Goal: Find contact information

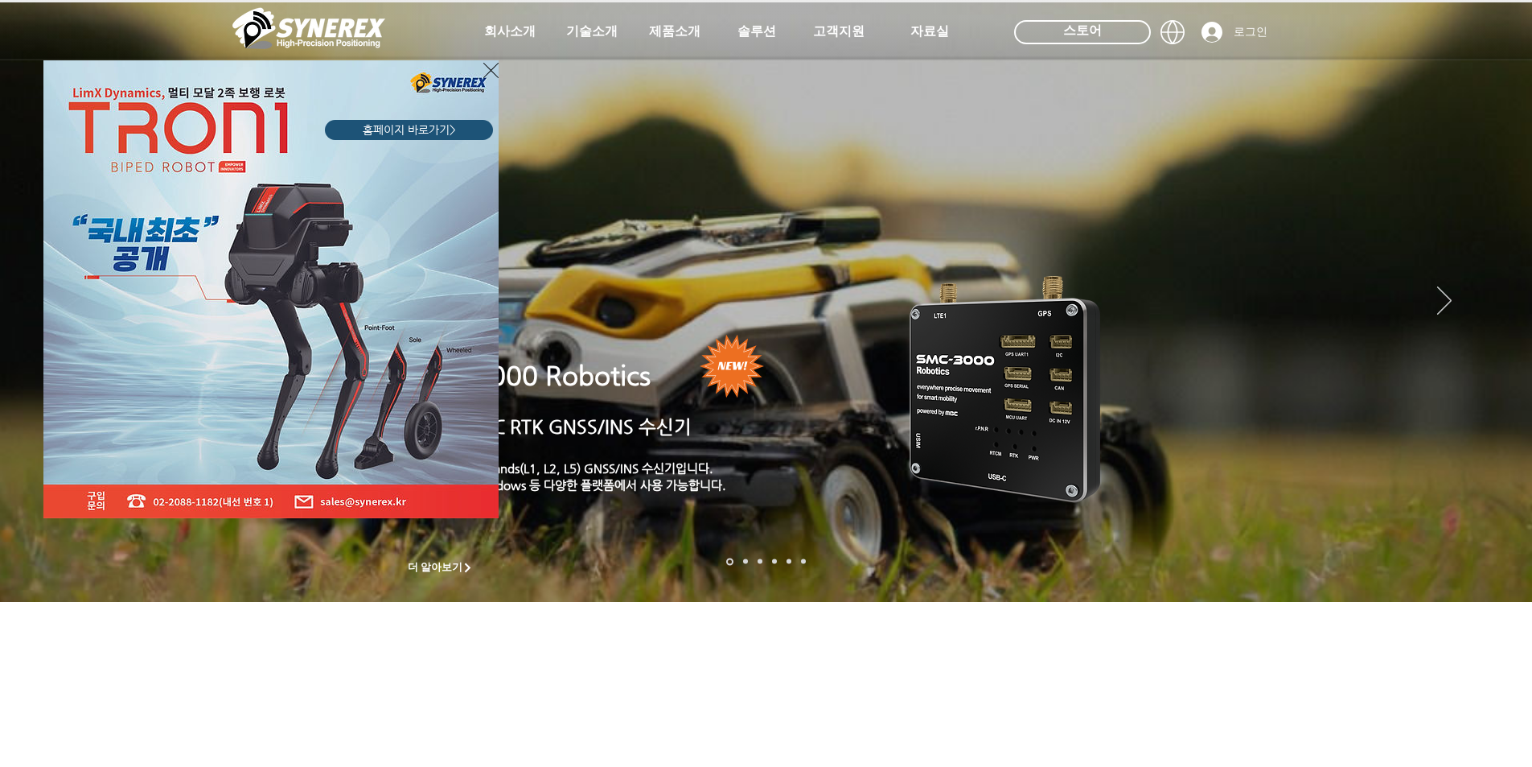
click at [518, 32] on div "LimX Dinamics" at bounding box center [766, 383] width 1532 height 767
click at [518, 34] on div "LimX Dinamics" at bounding box center [766, 383] width 1532 height 767
click at [487, 66] on icon "사이트로 돌아가기" at bounding box center [490, 70] width 15 height 20
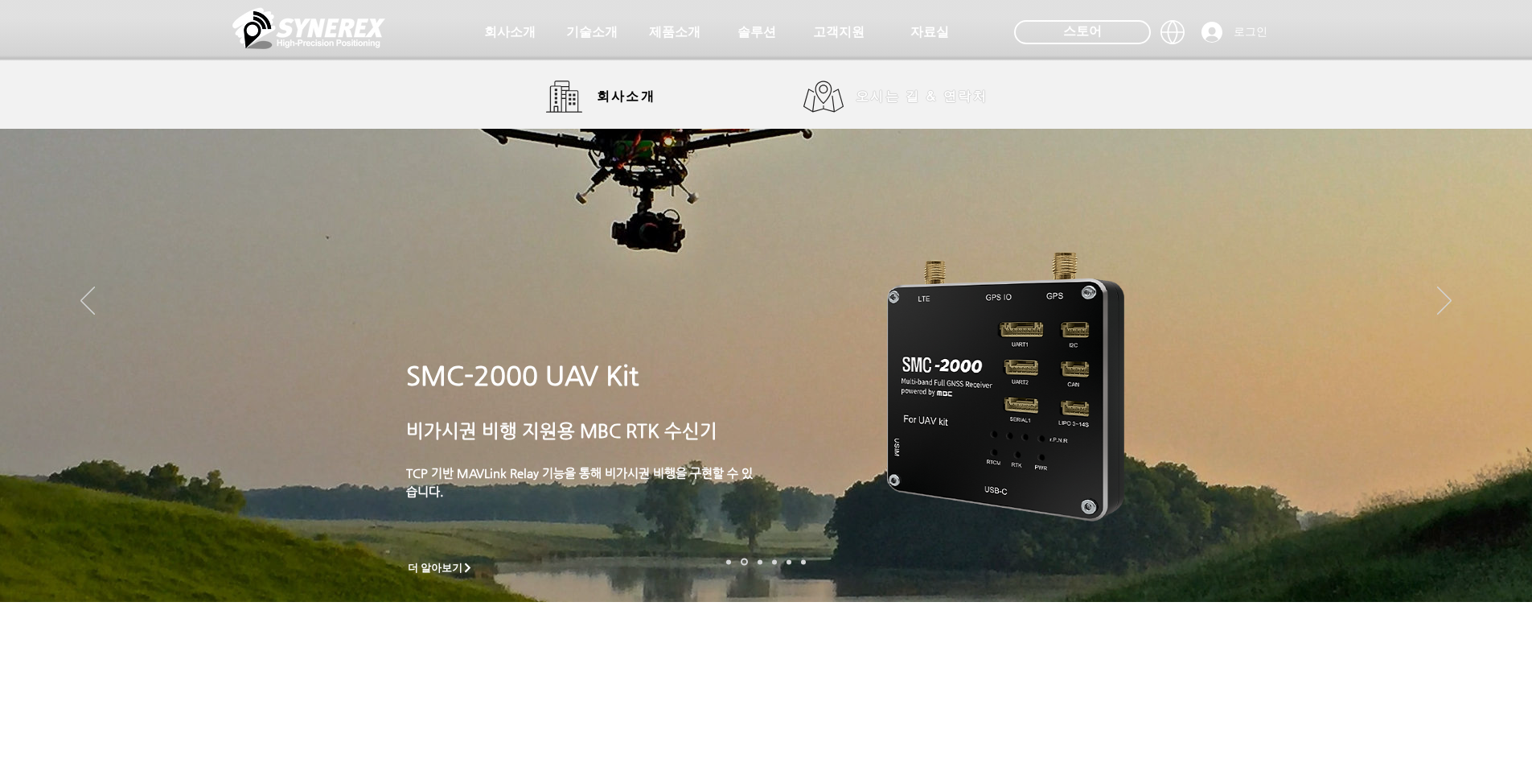
click at [931, 105] on span "오시는 길 & 연락처" at bounding box center [922, 97] width 132 height 18
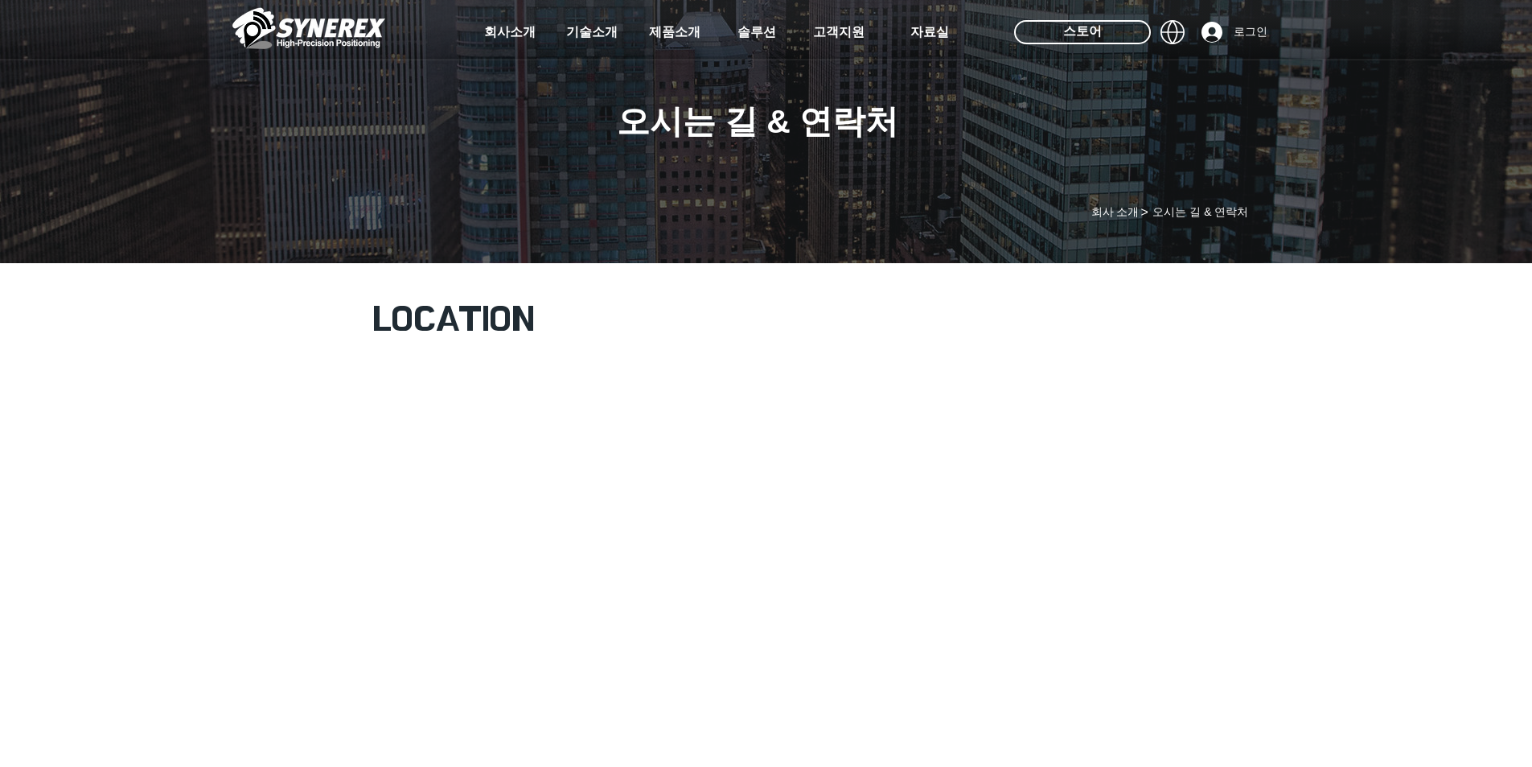
scroll to position [483, 0]
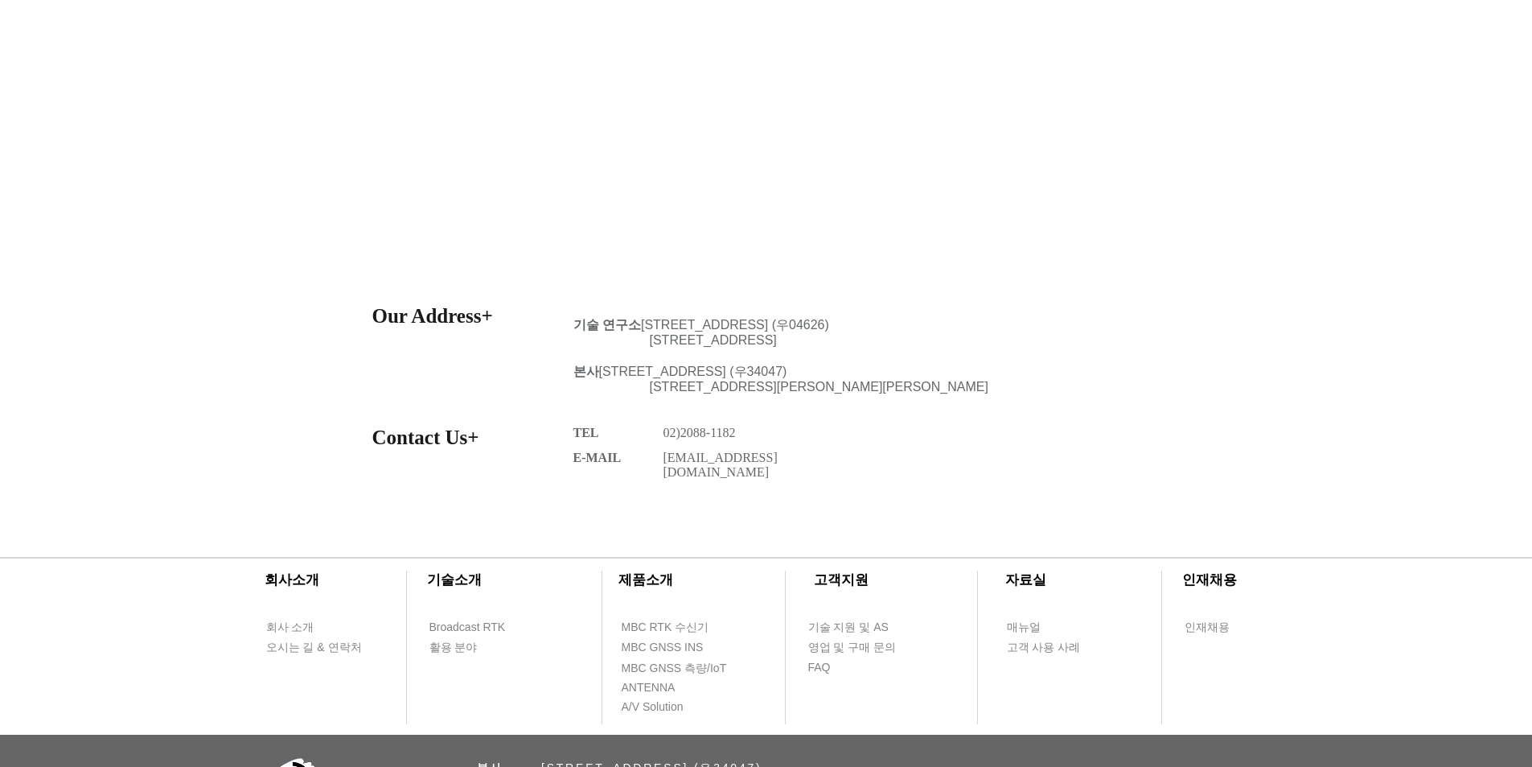
drag, startPoint x: 660, startPoint y: 471, endPoint x: 777, endPoint y: 474, distance: 116.7
click at [776, 475] on div at bounding box center [766, 411] width 1532 height 233
click at [787, 470] on p "[EMAIL_ADDRESS][DOMAIN_NAME]" at bounding box center [736, 464] width 145 height 29
drag, startPoint x: 758, startPoint y: 467, endPoint x: 663, endPoint y: 467, distance: 95.7
click at [664, 467] on p "[EMAIL_ADDRESS][DOMAIN_NAME]" at bounding box center [736, 464] width 145 height 29
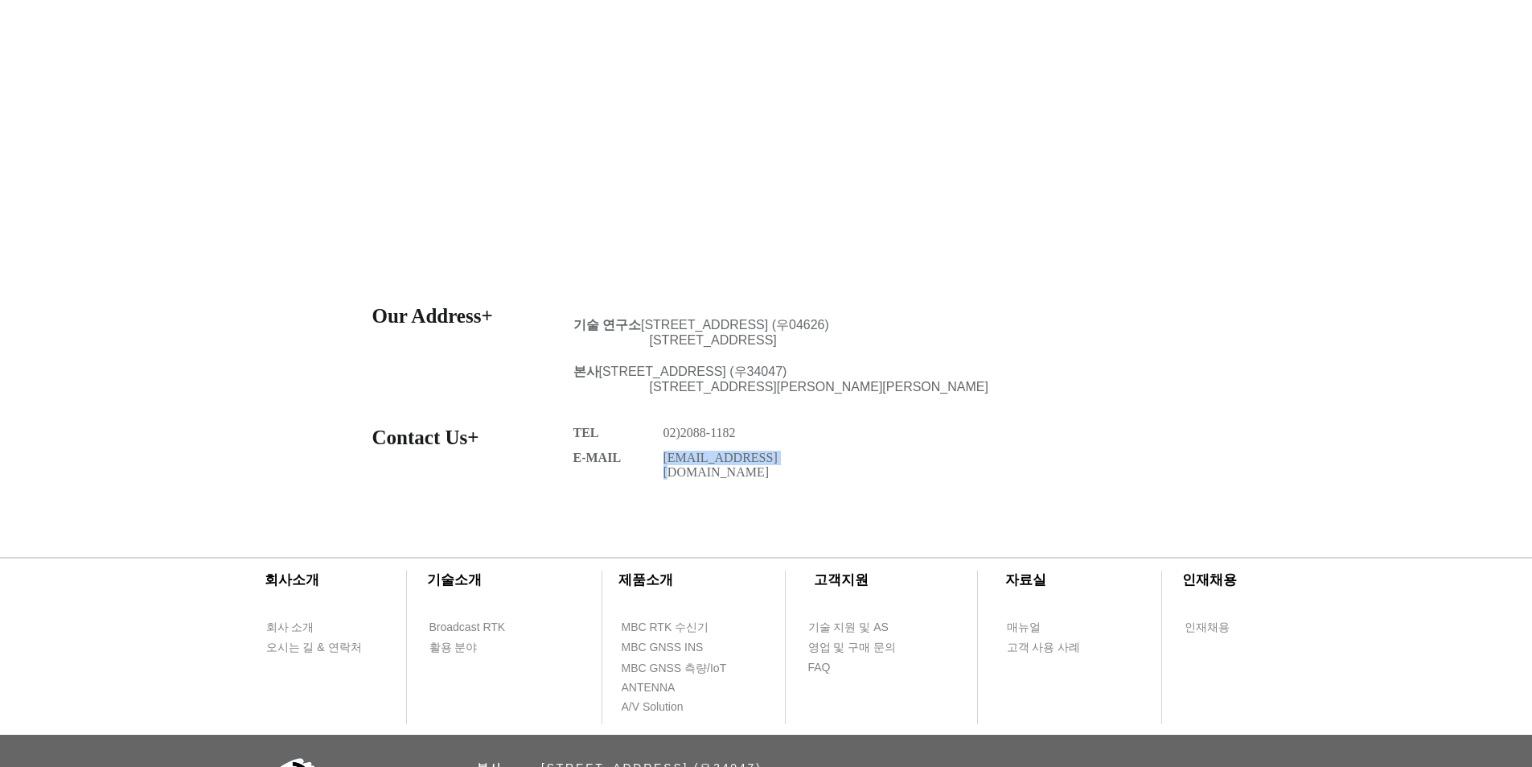
copy link "[EMAIL_ADDRESS][DOMAIN_NAME]"
drag, startPoint x: 742, startPoint y: 439, endPoint x: 665, endPoint y: 434, distance: 77.4
click at [665, 434] on span "02)2088-1182" at bounding box center [700, 432] width 72 height 14
copy span "02)2088-1182"
click at [166, 225] on div "main content" at bounding box center [766, 30] width 1532 height 532
